Goal: Information Seeking & Learning: Learn about a topic

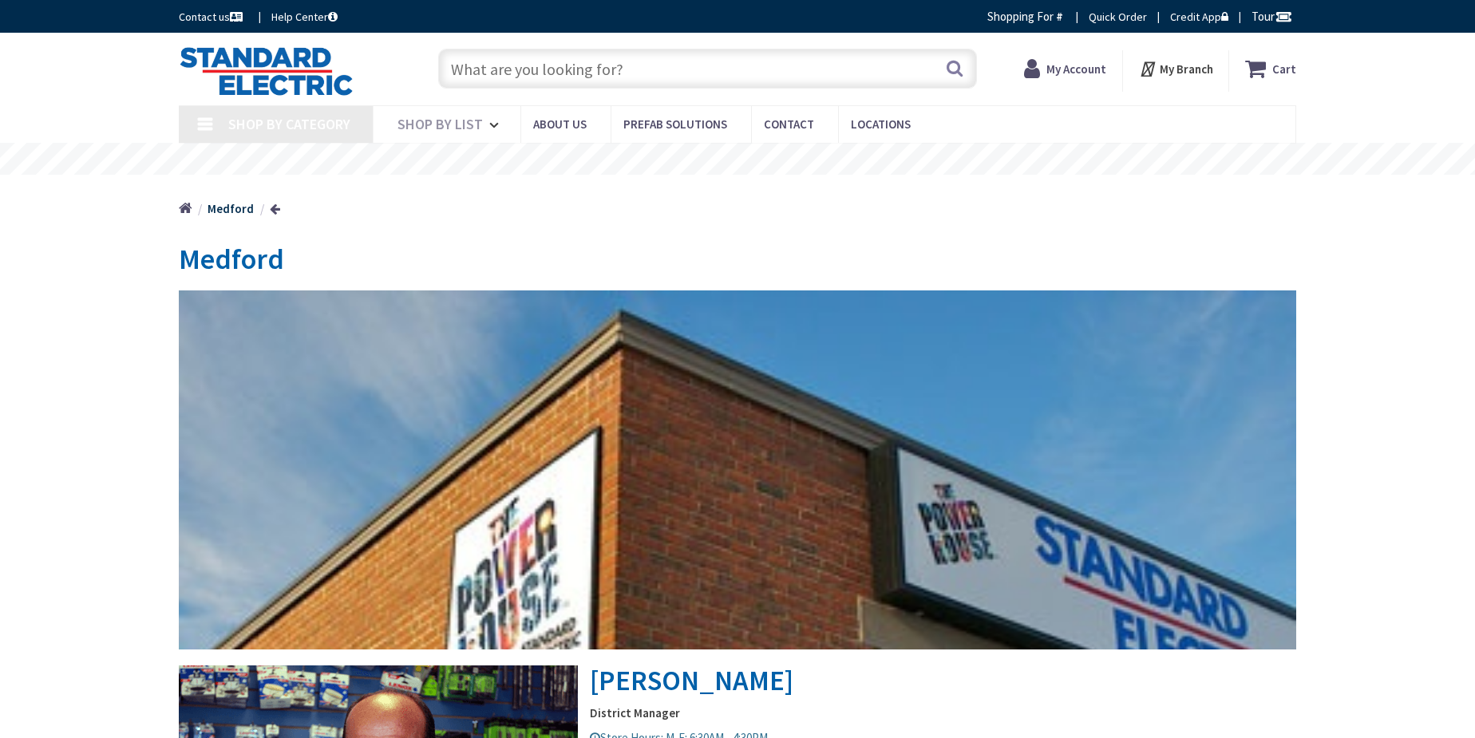
type input "[GEOGRAPHIC_DATA], [GEOGRAPHIC_DATA]"
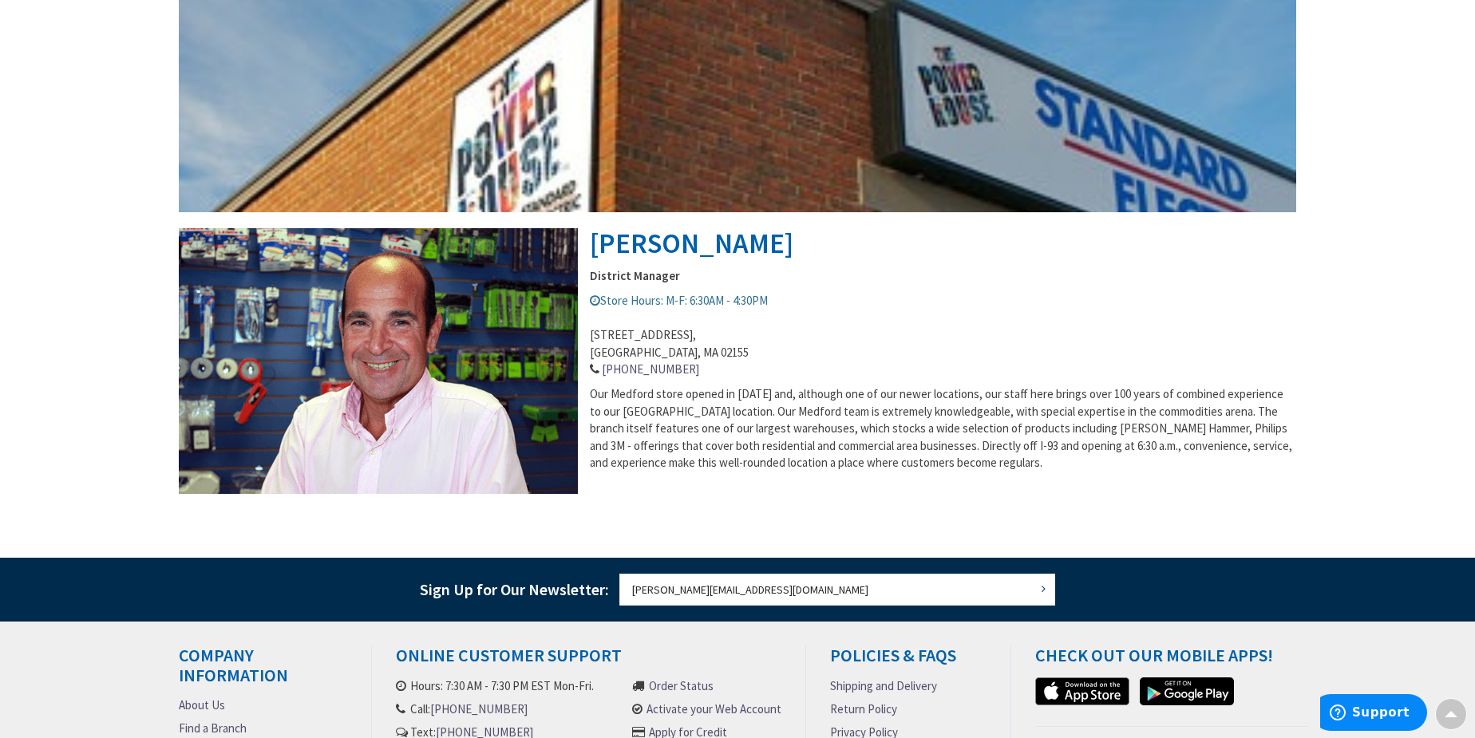
scroll to position [702, 0]
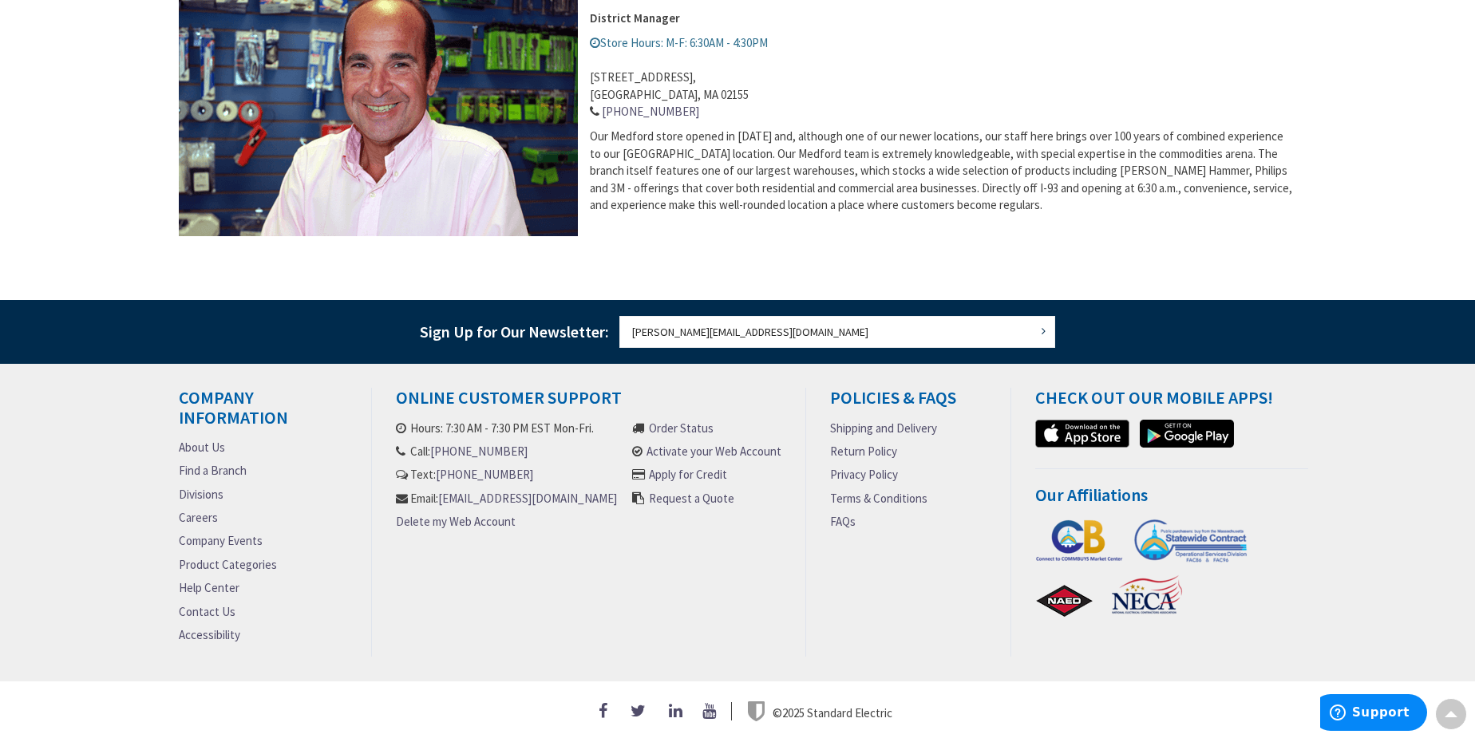
click at [223, 557] on link "Product Categories" at bounding box center [228, 564] width 98 height 17
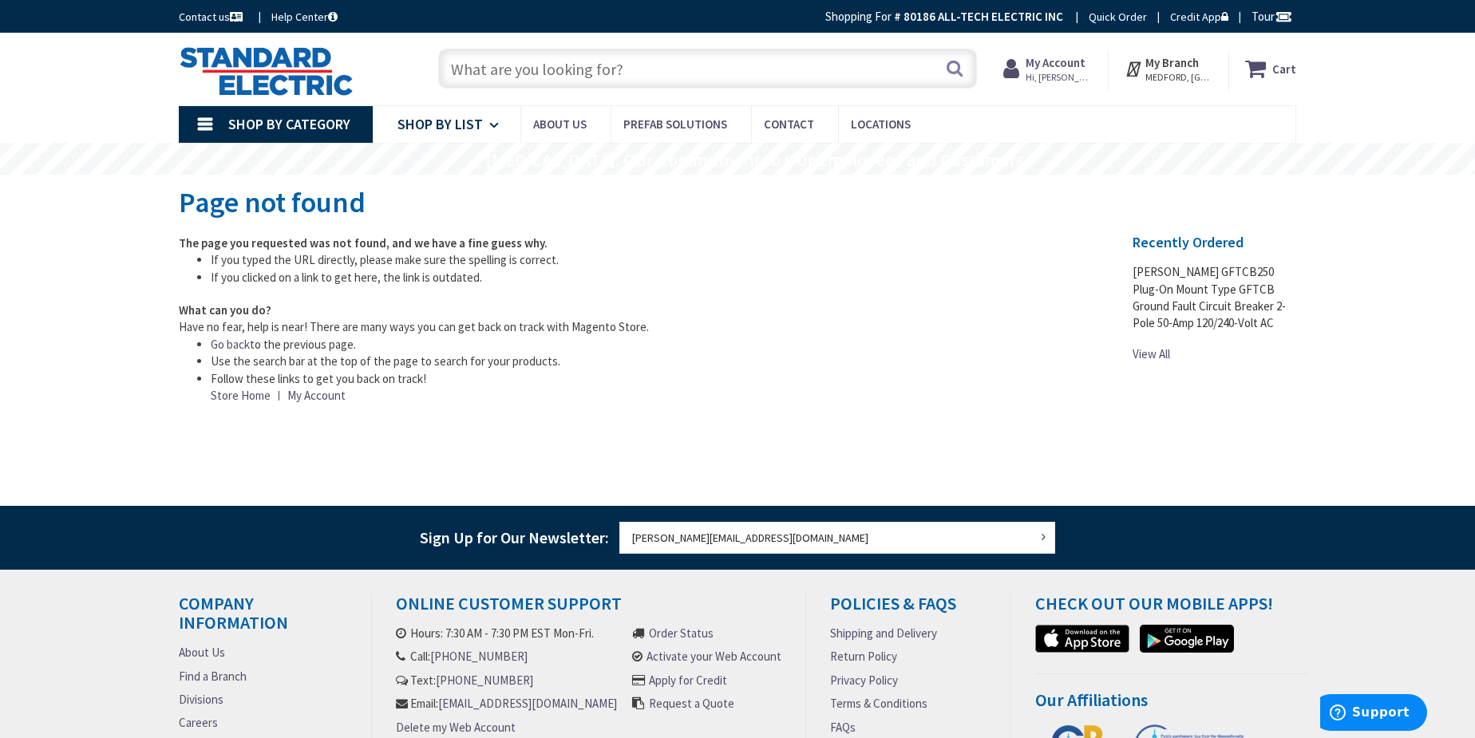
click at [459, 121] on span "Shop By List" at bounding box center [439, 124] width 85 height 18
click at [451, 120] on span "Shop By List" at bounding box center [439, 124] width 85 height 18
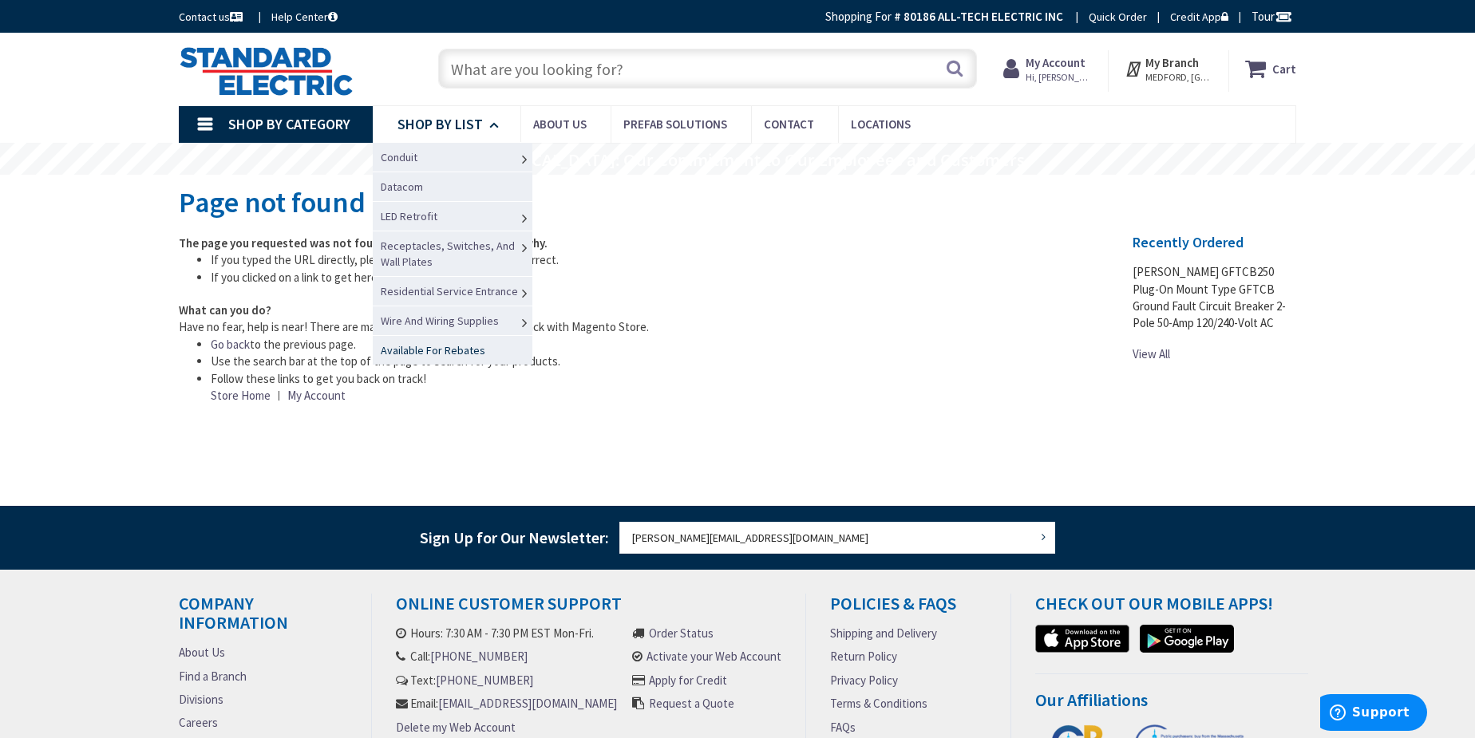
click at [445, 348] on span "Available For Rebates" at bounding box center [433, 350] width 105 height 14
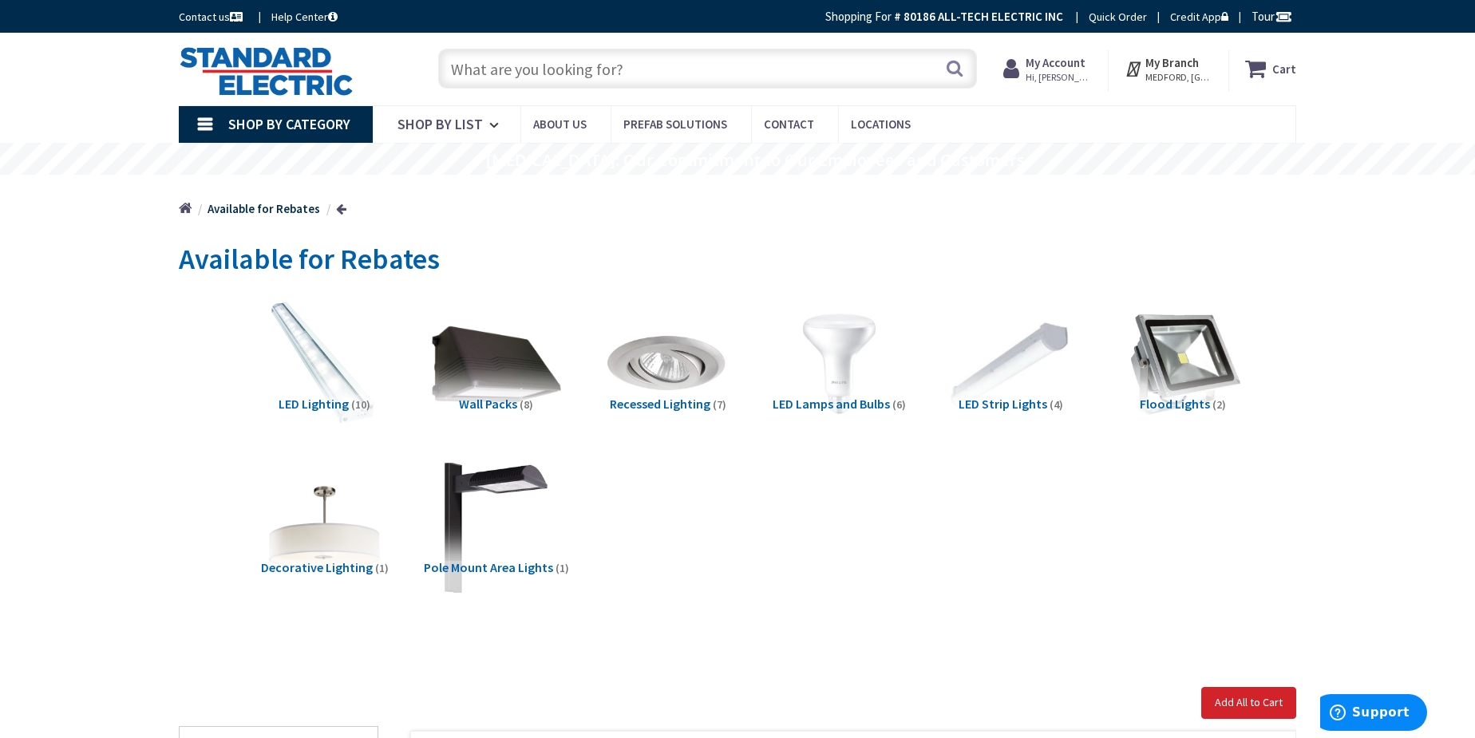
click at [496, 405] on span "Wall Packs" at bounding box center [488, 404] width 58 height 16
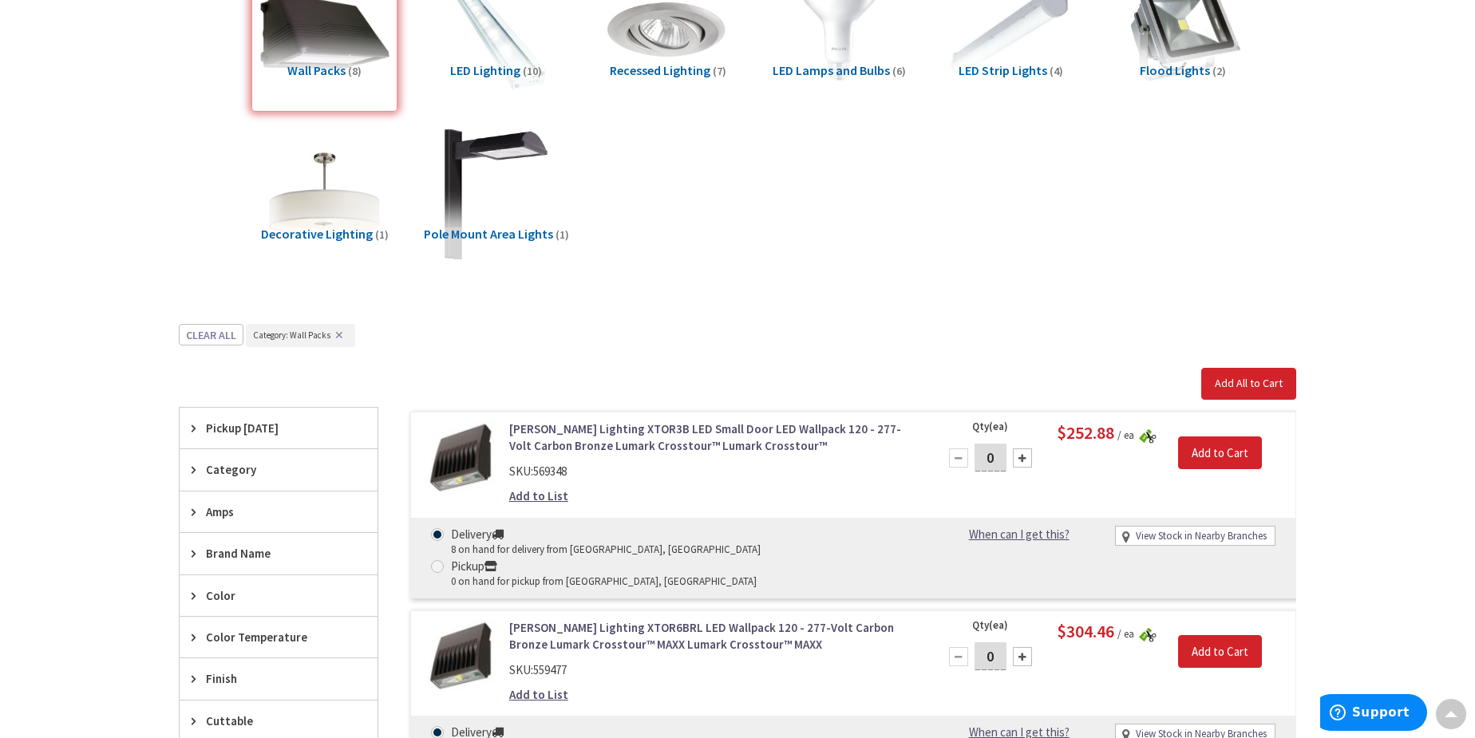
scroll to position [324, 0]
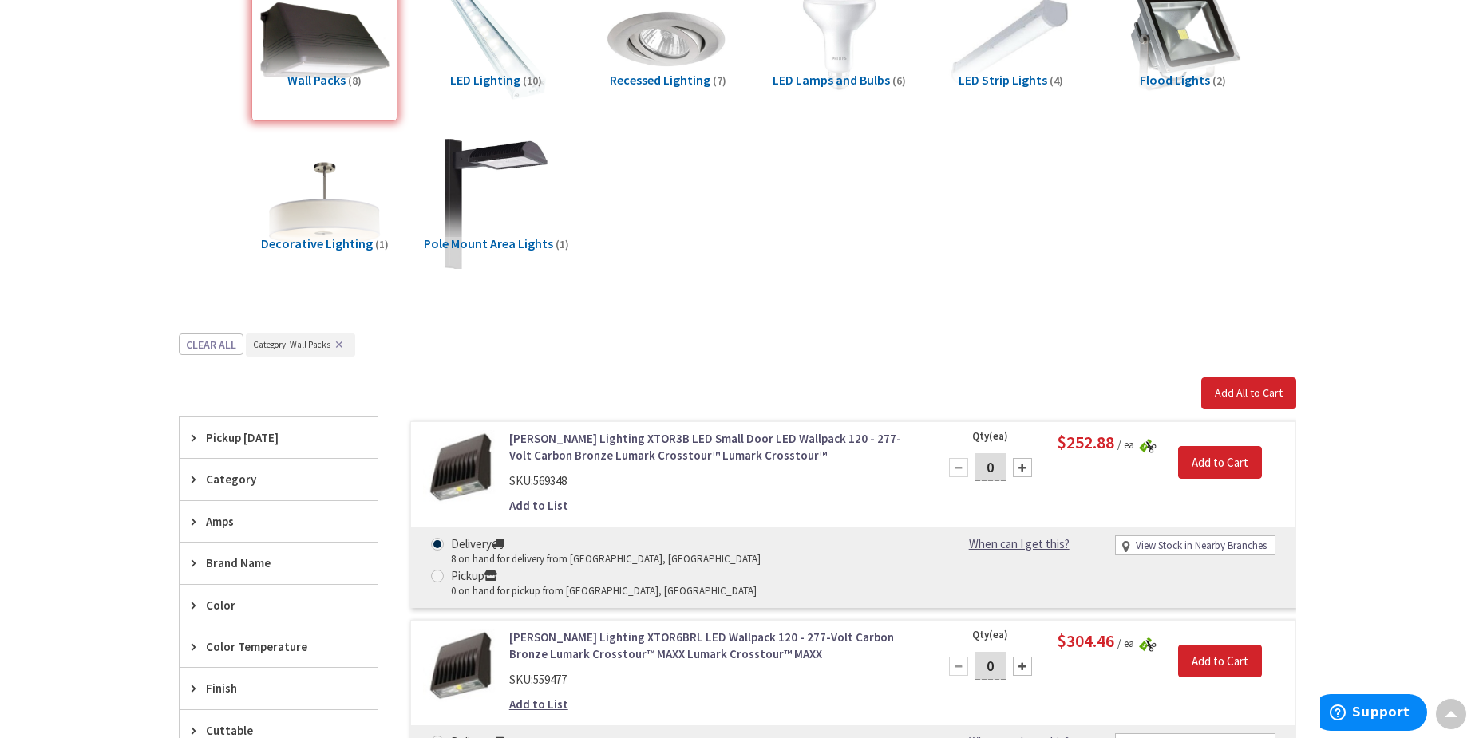
click at [486, 240] on span "Pole Mount Area Lights" at bounding box center [488, 243] width 129 height 16
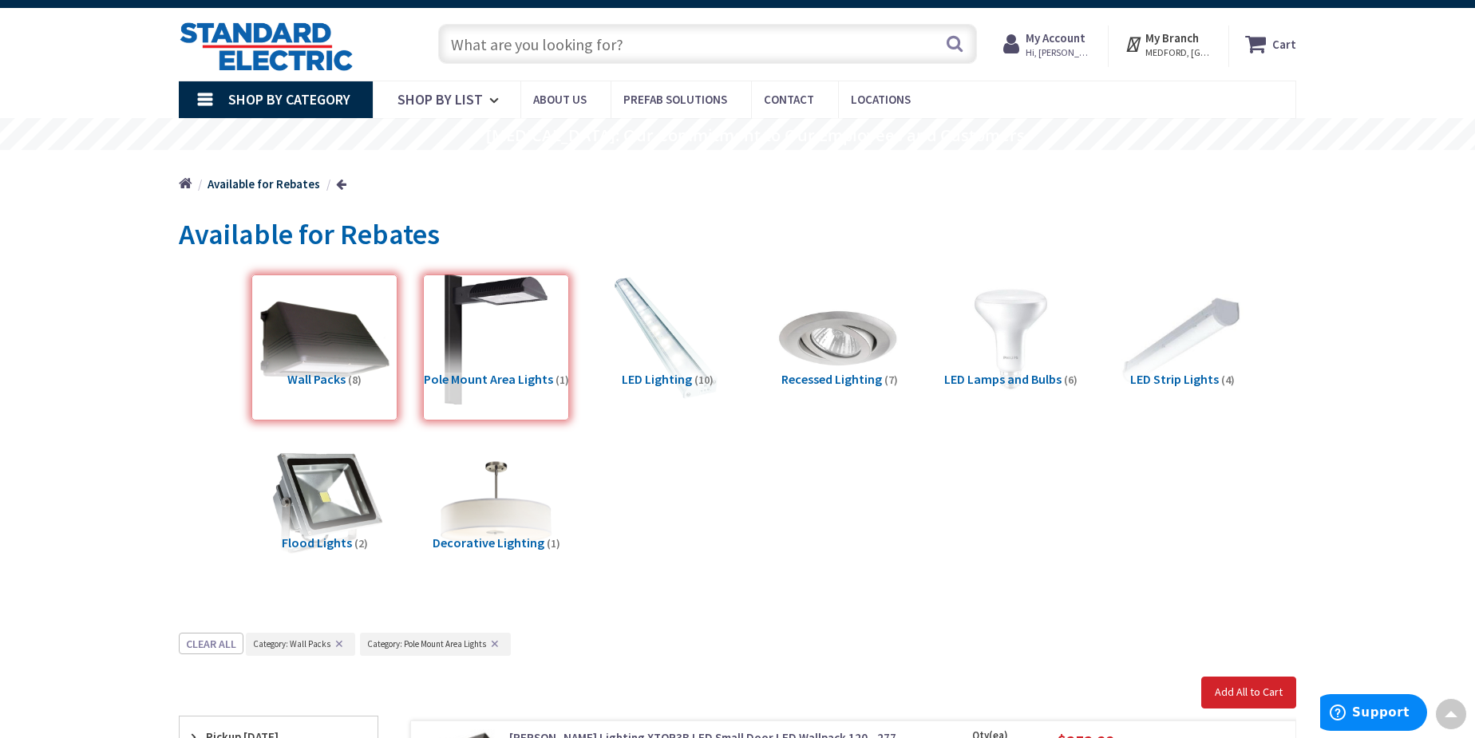
scroll to position [0, 0]
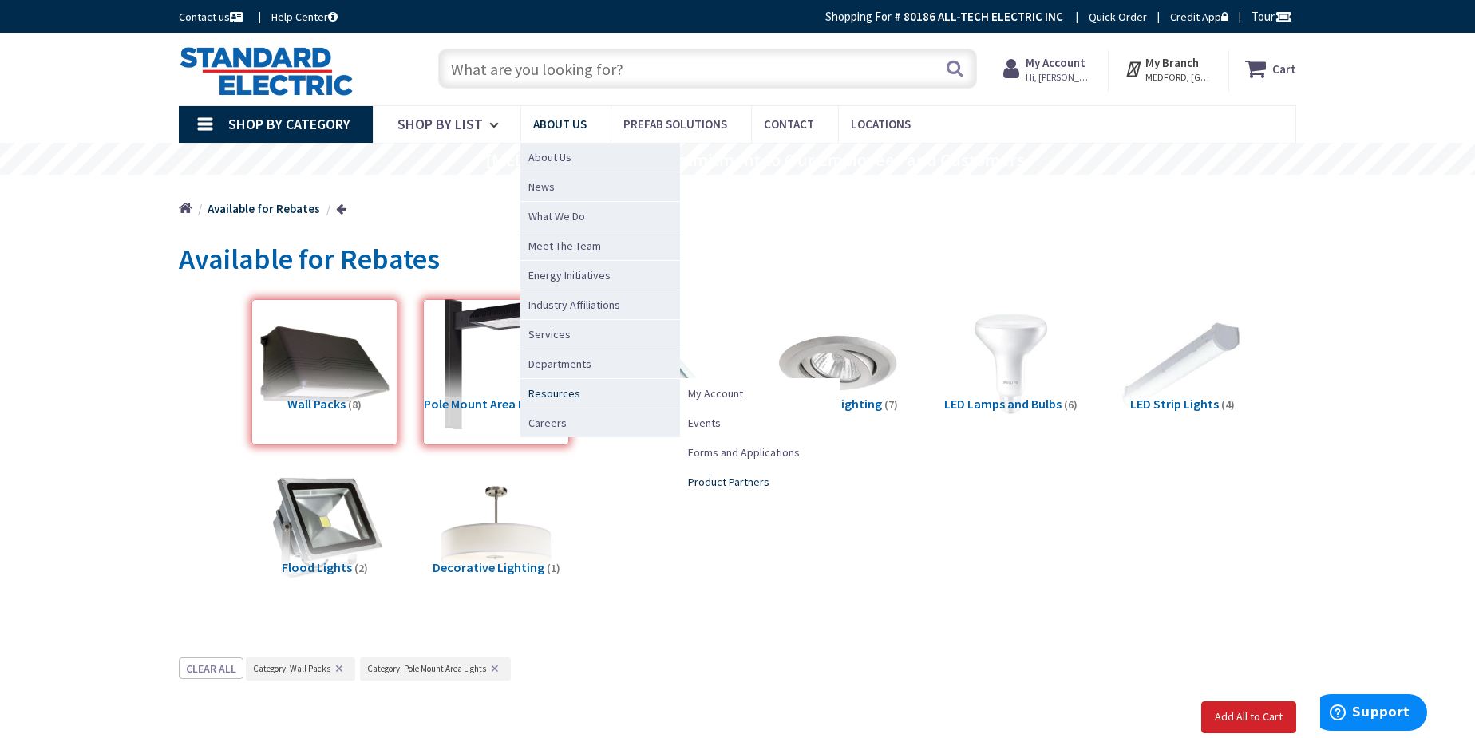
click at [722, 481] on span "Product Partners" at bounding box center [728, 482] width 81 height 16
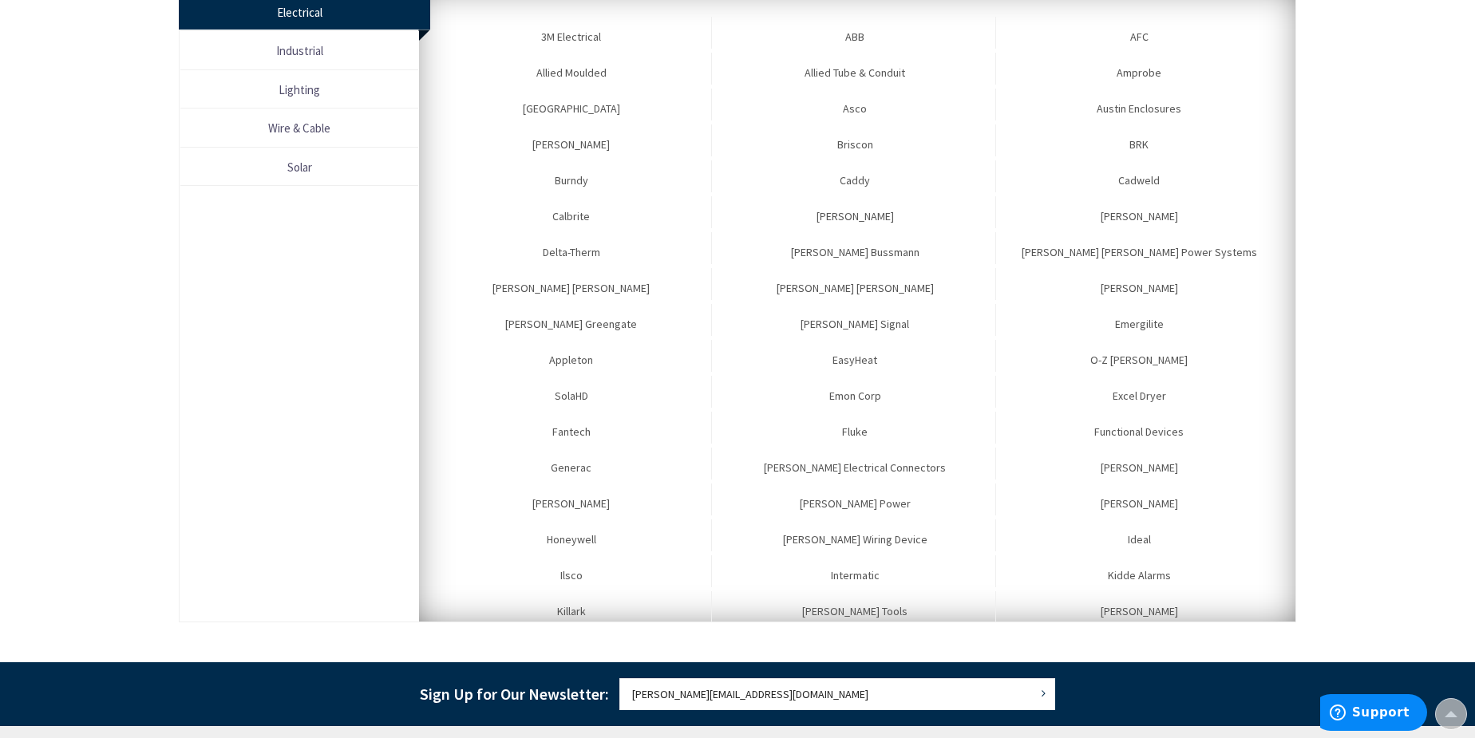
scroll to position [217, 0]
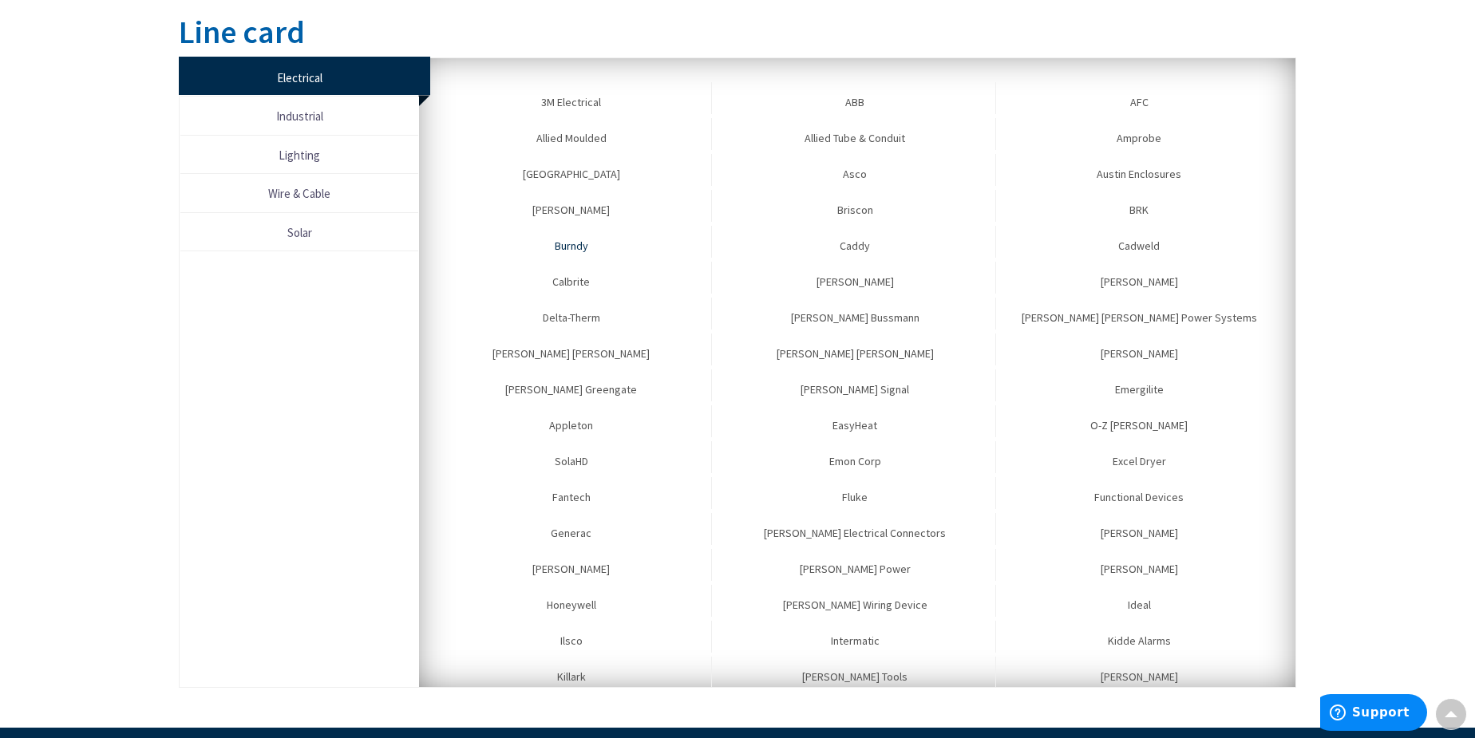
click at [575, 241] on link "Burndy" at bounding box center [571, 242] width 281 height 32
